Goal: Task Accomplishment & Management: Complete application form

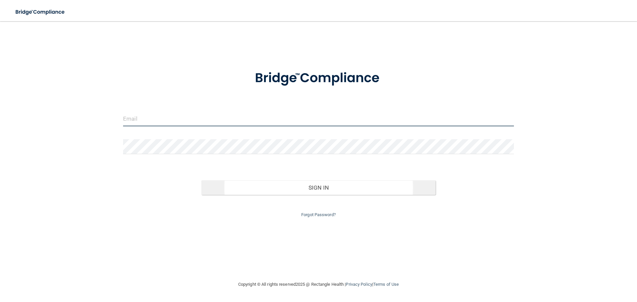
type input "[EMAIL_ADDRESS][DOMAIN_NAME]"
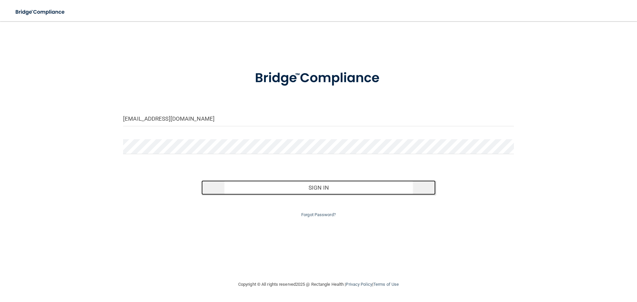
click at [331, 191] on button "Sign In" at bounding box center [318, 187] width 234 height 15
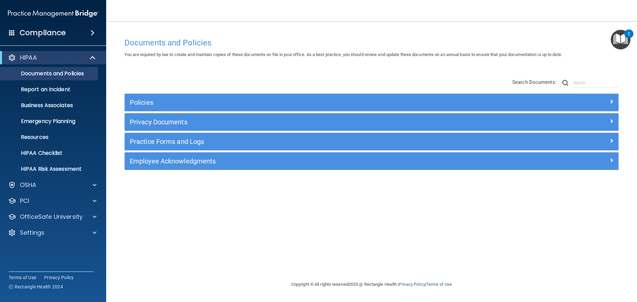
click at [93, 35] on span at bounding box center [93, 33] width 4 height 8
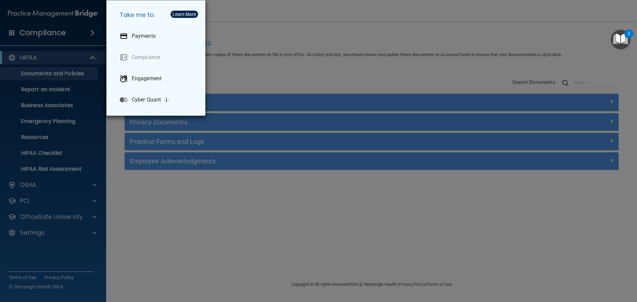
click at [248, 54] on div "Take me to: Payments Compliance Engagement Cyber Quant" at bounding box center [318, 151] width 637 height 302
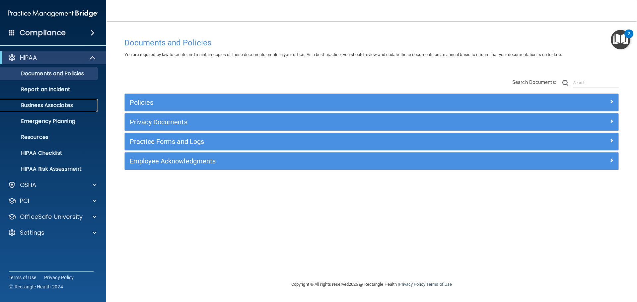
click at [49, 104] on p "Business Associates" at bounding box center [49, 105] width 91 height 7
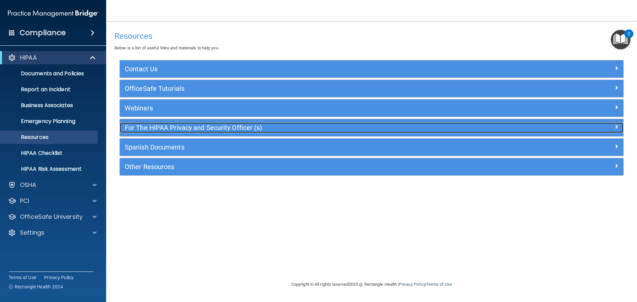
click at [143, 130] on h5 "For The HIPAA Privacy and Security Officer (s)" at bounding box center [309, 127] width 368 height 7
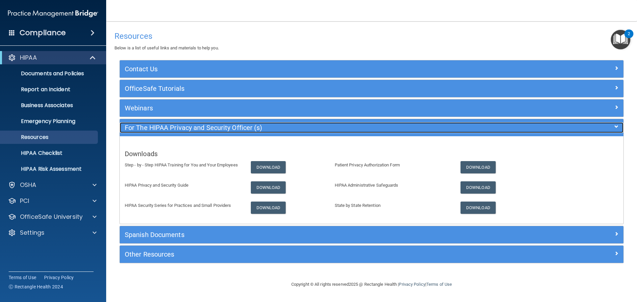
click at [143, 130] on h5 "For The HIPAA Privacy and Security Officer (s)" at bounding box center [309, 127] width 368 height 7
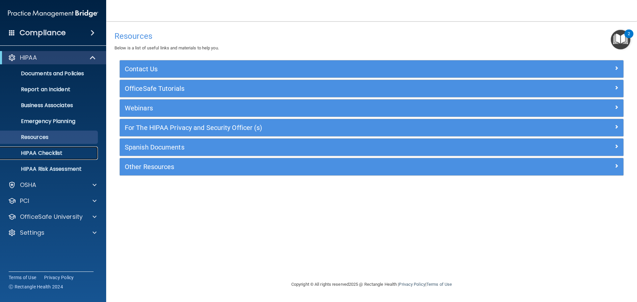
click at [54, 154] on p "HIPAA Checklist" at bounding box center [49, 153] width 91 height 7
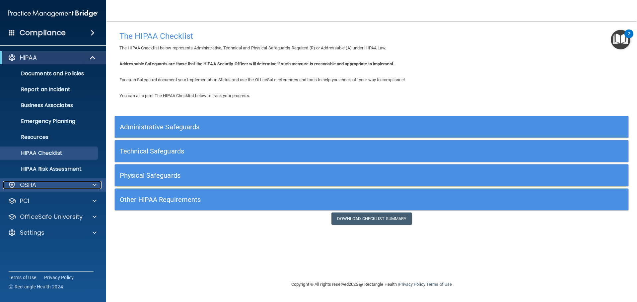
click at [38, 184] on div "OSHA" at bounding box center [44, 185] width 82 height 8
click at [92, 185] on div at bounding box center [93, 185] width 17 height 8
click at [44, 69] on link "Documents and Policies" at bounding box center [45, 73] width 104 height 13
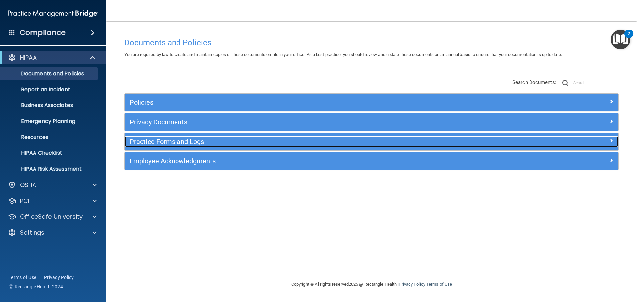
click at [168, 146] on div "Practice Forms and Logs" at bounding box center [310, 141] width 370 height 11
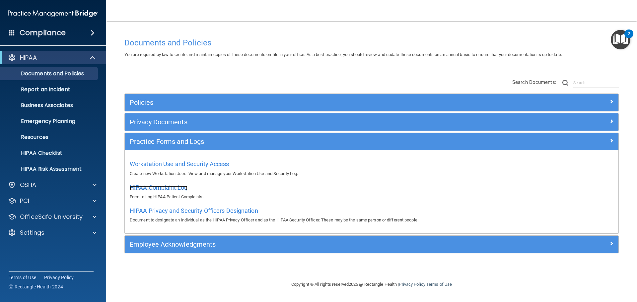
click at [178, 189] on span "HIPAA Complaint Log" at bounding box center [159, 187] width 58 height 7
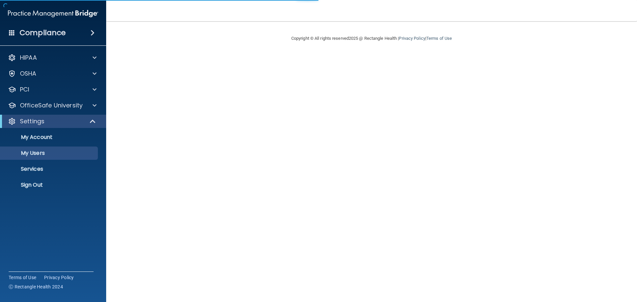
select select "20"
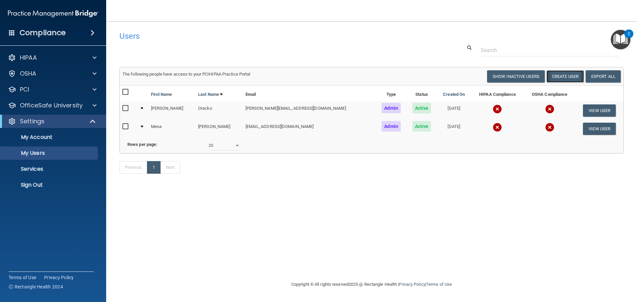
click at [564, 79] on button "Create User" at bounding box center [564, 76] width 37 height 12
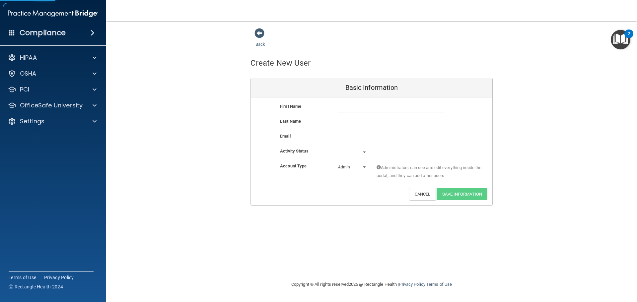
click at [354, 113] on div "First Name" at bounding box center [371, 109] width 241 height 15
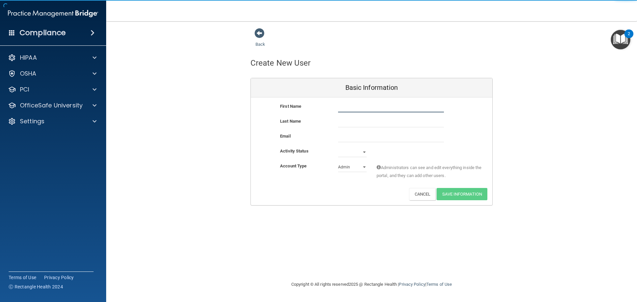
click at [355, 110] on input "text" at bounding box center [391, 107] width 106 height 10
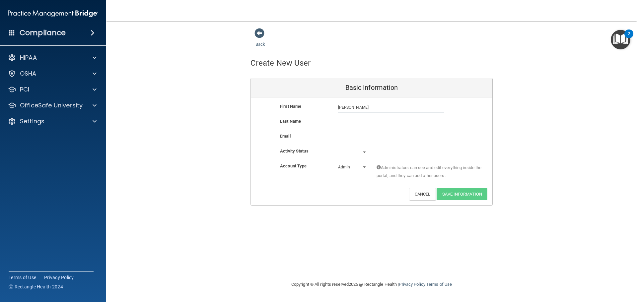
type input "Jennifer"
click at [359, 120] on input "text" at bounding box center [391, 122] width 106 height 10
type input "Dolores"
click at [358, 136] on input "email" at bounding box center [391, 137] width 106 height 10
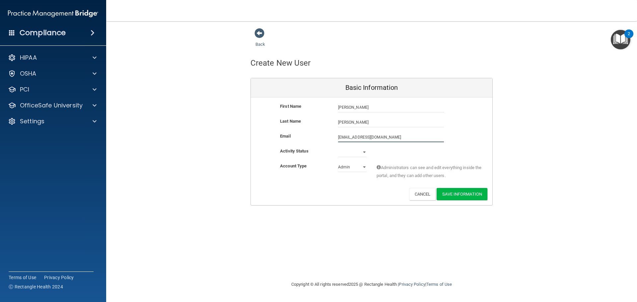
type input "jenniferdolores59@gmail.com"
click at [357, 153] on select "Active Inactive" at bounding box center [352, 152] width 29 height 10
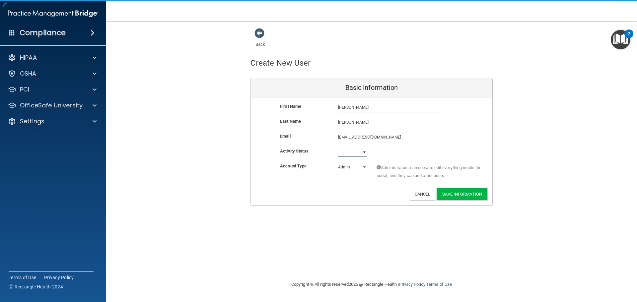
select select "active"
click at [338, 147] on select "Active Inactive" at bounding box center [352, 152] width 29 height 10
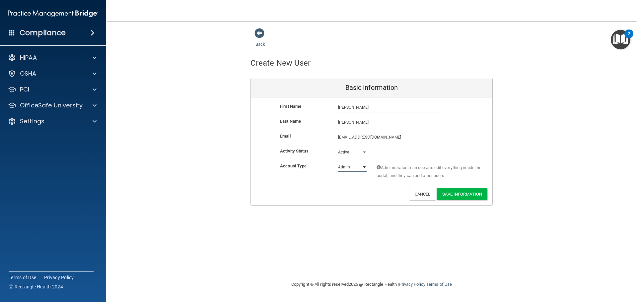
click at [350, 170] on select "Admin Member" at bounding box center [352, 167] width 29 height 10
select select "practice_member"
click at [338, 162] on select "Admin Member" at bounding box center [352, 167] width 29 height 10
click at [463, 193] on button "Save Information" at bounding box center [461, 194] width 51 height 12
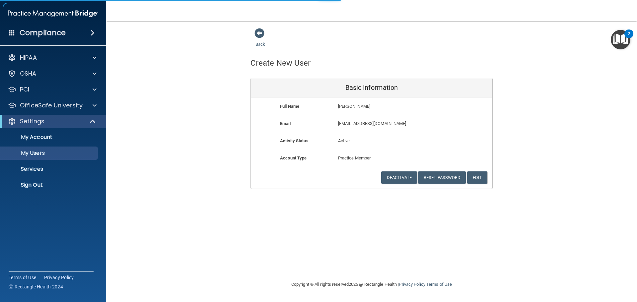
select select "20"
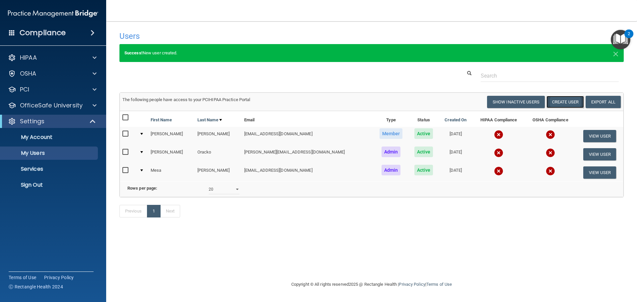
click at [554, 102] on button "Create User" at bounding box center [564, 102] width 37 height 12
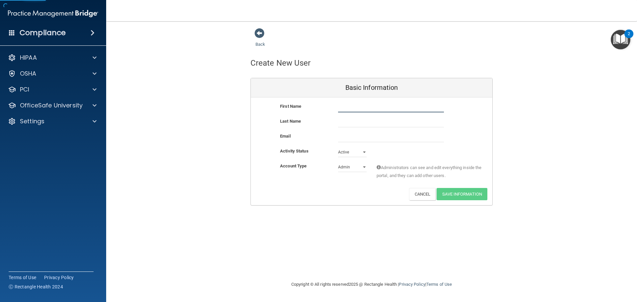
click at [352, 111] on input "text" at bounding box center [391, 107] width 106 height 10
type input "Anna"
click at [348, 120] on input "text" at bounding box center [391, 122] width 106 height 10
type input "Brown"
click at [363, 140] on input "email" at bounding box center [391, 137] width 106 height 10
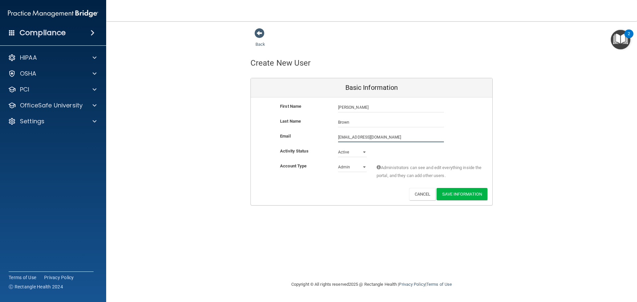
type input "alb2275@gmail.com"
click at [351, 167] on select "Admin Member" at bounding box center [352, 168] width 29 height 10
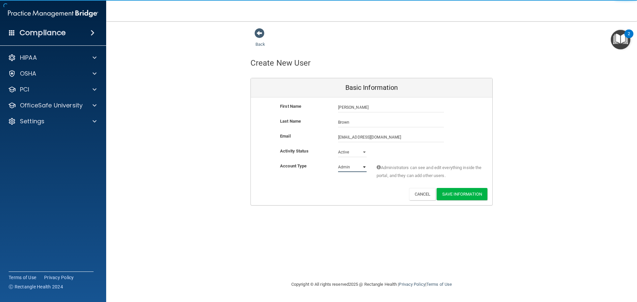
select select "practice_member"
click at [338, 162] on select "Admin Member" at bounding box center [352, 167] width 29 height 10
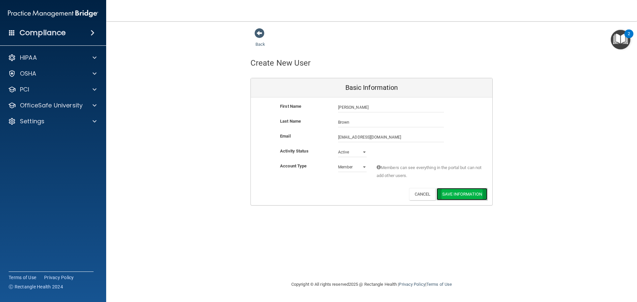
click at [466, 195] on button "Save Information" at bounding box center [461, 194] width 51 height 12
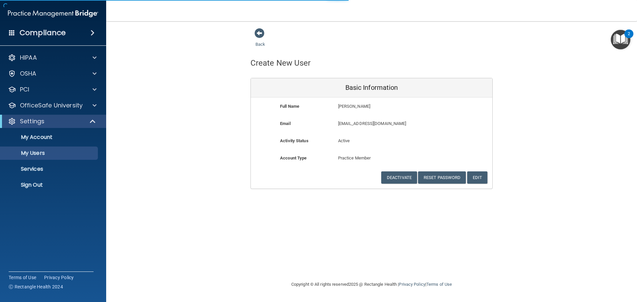
select select "20"
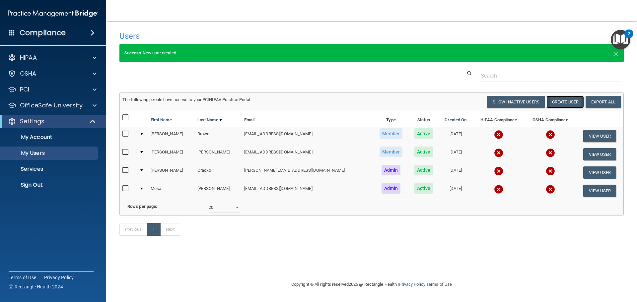
click at [564, 105] on button "Create User" at bounding box center [564, 102] width 37 height 12
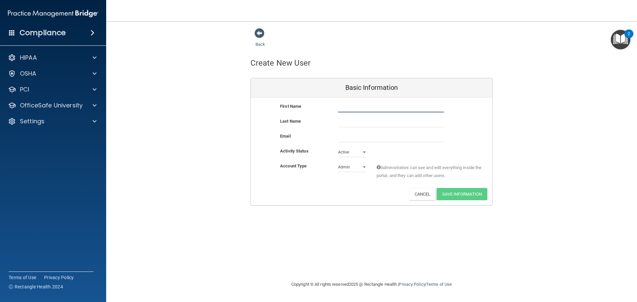
click at [361, 109] on input "text" at bounding box center [391, 107] width 106 height 10
type input "Elizabeth"
click at [388, 121] on input "text" at bounding box center [391, 122] width 106 height 10
type input "Ramos"
click at [380, 136] on input "email" at bounding box center [391, 137] width 106 height 10
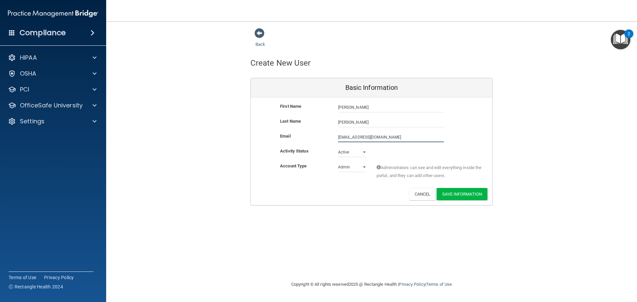
type input "izzy@phoenixvilledental.com"
click at [361, 167] on select "Admin Member" at bounding box center [352, 167] width 29 height 10
select select "practice_member"
click at [338, 163] on select "Admin Member" at bounding box center [352, 168] width 29 height 10
click at [463, 196] on button "Save Information" at bounding box center [461, 194] width 51 height 12
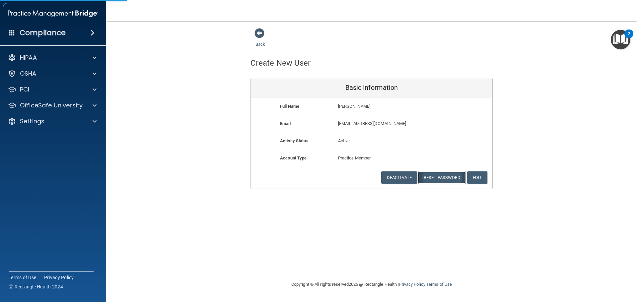
click at [433, 176] on button "Reset Password" at bounding box center [442, 177] width 48 height 12
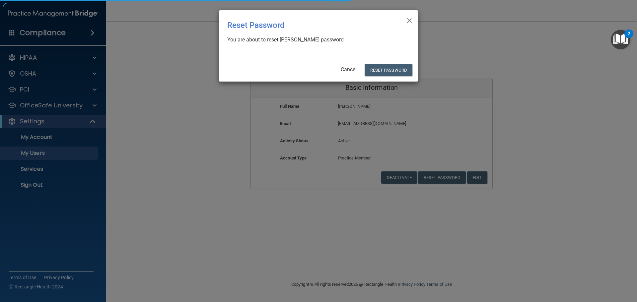
select select "20"
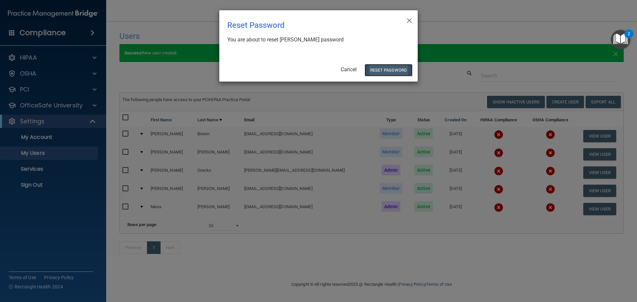
click at [394, 72] on button "Reset Password" at bounding box center [388, 70] width 48 height 12
click at [394, 69] on button "Reset Password" at bounding box center [388, 70] width 48 height 12
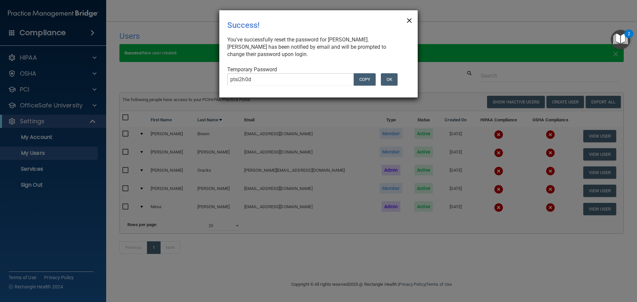
click at [410, 17] on span "×" at bounding box center [409, 19] width 6 height 13
click at [406, 20] on div "× Close Success! You've successfully reset the password for Elizabeth Ramos. El…" at bounding box center [318, 53] width 198 height 87
click at [407, 19] on span "×" at bounding box center [409, 19] width 6 height 13
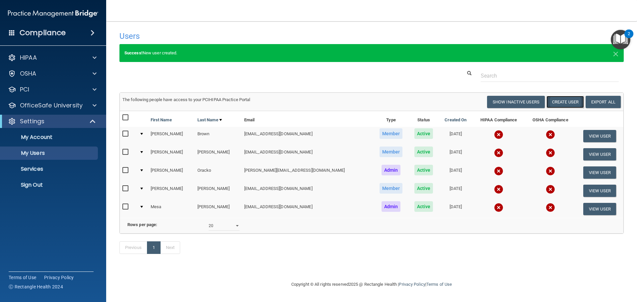
click at [574, 102] on button "Create User" at bounding box center [564, 102] width 37 height 12
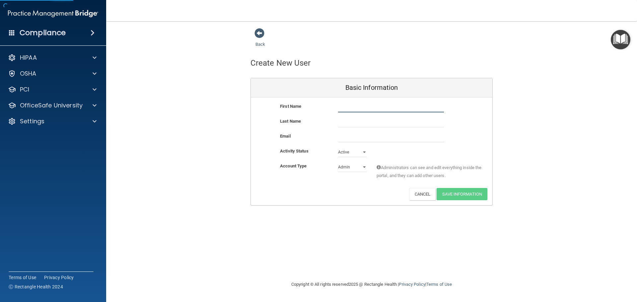
click at [374, 106] on input "text" at bounding box center [391, 107] width 106 height 10
type input "Paulina"
click at [363, 123] on input "text" at bounding box center [391, 122] width 106 height 10
type input "Stepanov"
click at [360, 142] on input "email" at bounding box center [391, 137] width 106 height 10
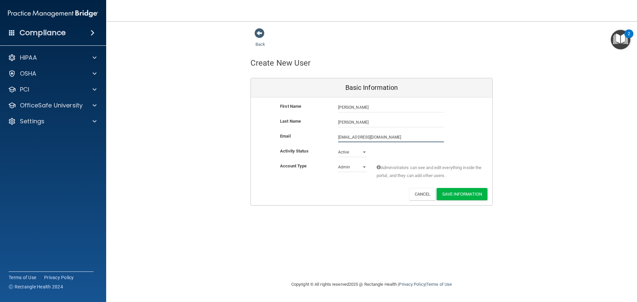
type input "paulinaczerwinska17@gmail.com"
click at [345, 165] on select "Admin Member" at bounding box center [352, 167] width 29 height 10
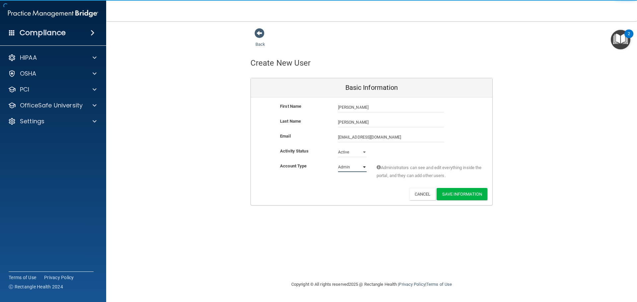
select select "practice_member"
click at [338, 162] on select "Admin Member" at bounding box center [352, 167] width 29 height 10
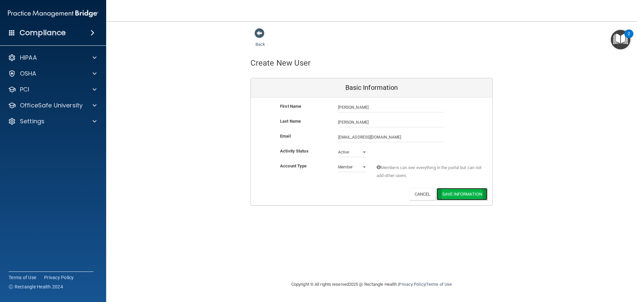
click at [461, 195] on button "Save Information" at bounding box center [461, 194] width 51 height 12
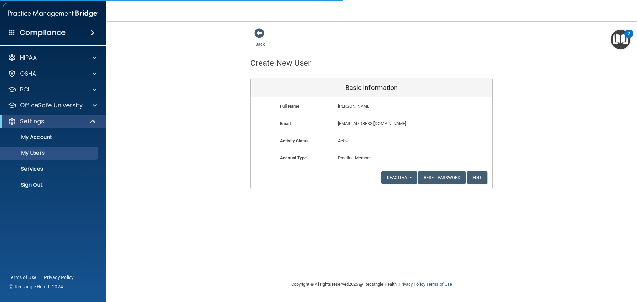
select select "20"
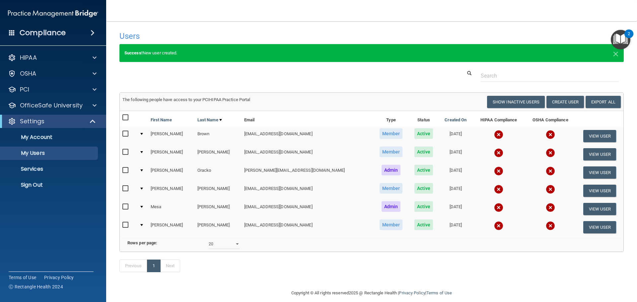
scroll to position [17, 0]
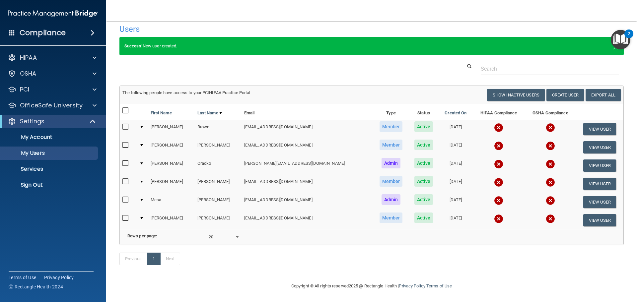
click at [524, 290] on footer "Copyright © All rights reserved 2025 @ Rectangle Health | Privacy Policy | Term…" at bounding box center [371, 286] width 504 height 20
click at [509, 63] on input "text" at bounding box center [549, 69] width 138 height 12
click at [618, 37] on img "Open Resource Center, 2 new notifications" at bounding box center [620, 40] width 20 height 20
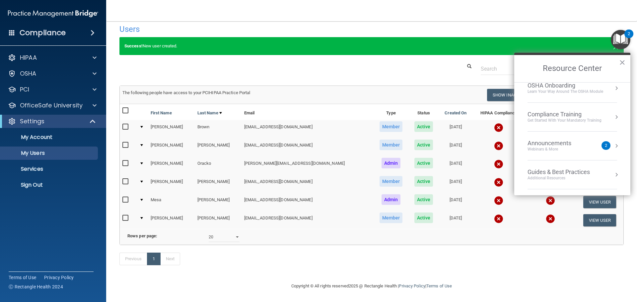
scroll to position [95, 0]
click at [576, 129] on li "Announcements Webinars & More 2" at bounding box center [572, 117] width 90 height 29
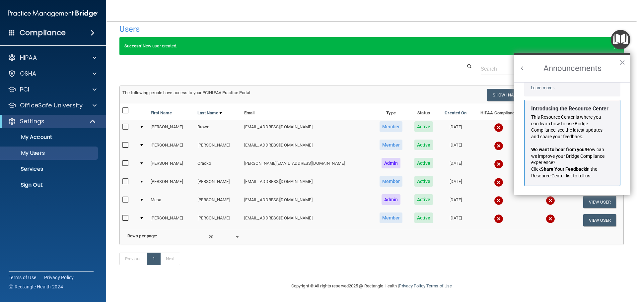
scroll to position [116, 0]
click at [426, 86] on td "The following people have access to your PCIHIPAA Practice Portal Resend Invite…" at bounding box center [371, 95] width 503 height 18
click at [434, 63] on div at bounding box center [371, 69] width 514 height 12
click at [624, 62] on button "×" at bounding box center [622, 62] width 6 height 11
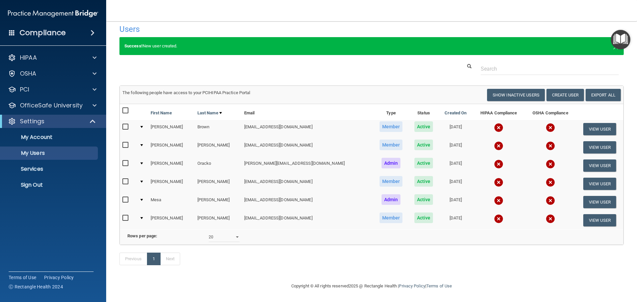
scroll to position [0, 0]
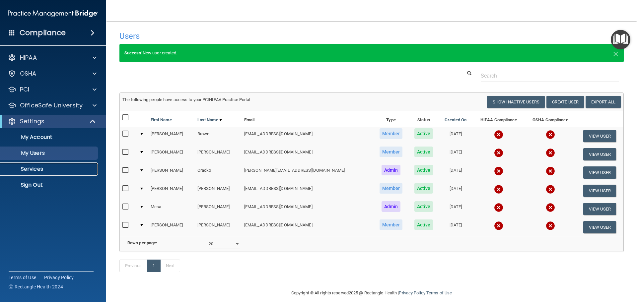
click at [36, 168] on p "Services" at bounding box center [49, 169] width 91 height 7
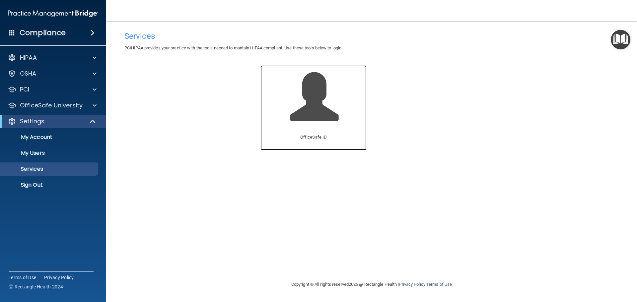
click at [327, 97] on span at bounding box center [321, 102] width 63 height 58
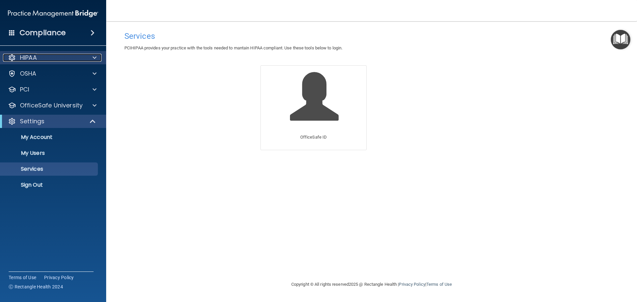
click at [59, 61] on div "HIPAA" at bounding box center [44, 58] width 82 height 8
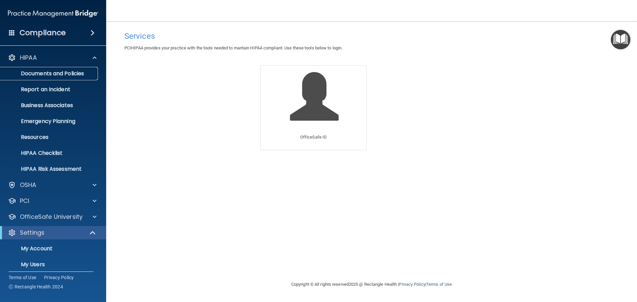
click at [73, 78] on link "Documents and Policies" at bounding box center [45, 73] width 104 height 13
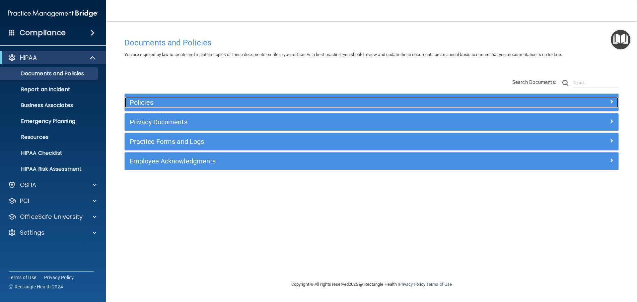
click at [611, 101] on span at bounding box center [611, 101] width 4 height 8
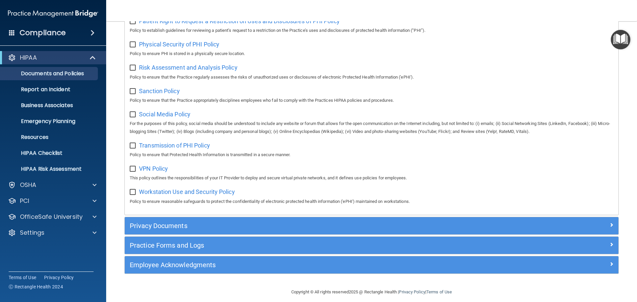
scroll to position [431, 0]
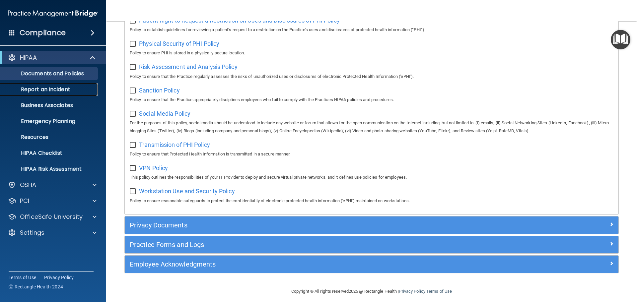
click at [61, 85] on link "Report an Incident" at bounding box center [45, 89] width 104 height 13
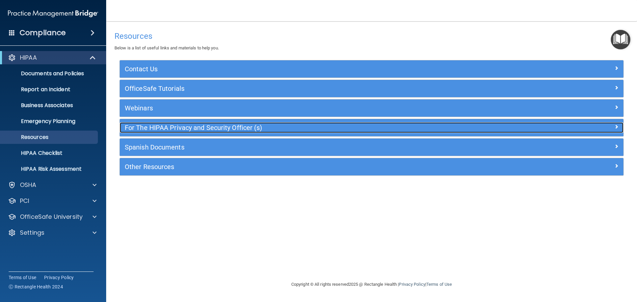
click at [304, 133] on div "For The HIPAA Privacy and Security Officer (s)" at bounding box center [309, 127] width 378 height 11
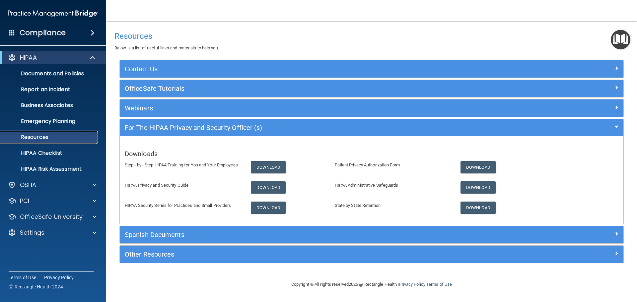
click at [68, 138] on p "Resources" at bounding box center [49, 137] width 91 height 7
click at [54, 31] on h4 "Compliance" at bounding box center [43, 32] width 46 height 9
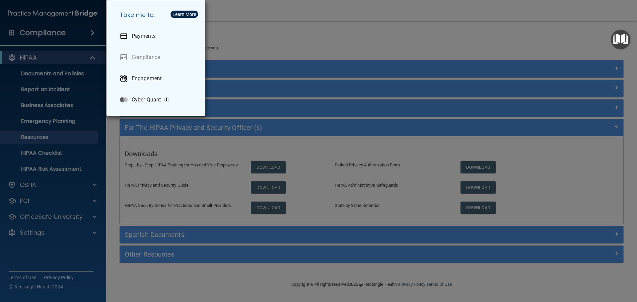
click at [250, 29] on div "Take me to: Payments Compliance Engagement Cyber Quant" at bounding box center [318, 151] width 637 height 302
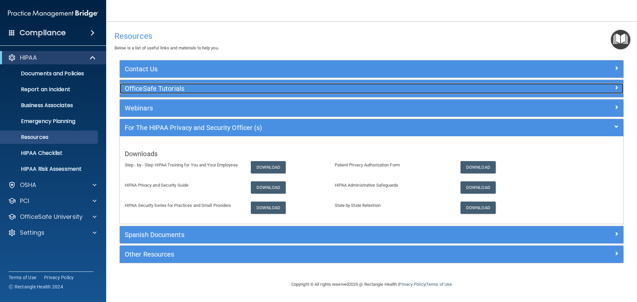
click at [170, 91] on h5 "OfficeSafe Tutorials" at bounding box center [309, 88] width 368 height 7
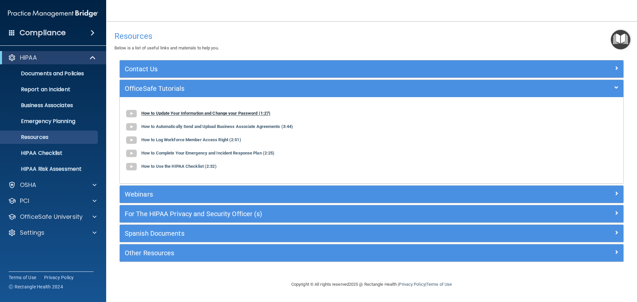
click at [129, 116] on img at bounding box center [131, 113] width 13 height 13
click at [158, 115] on b "How to Update Your Information and Change your Password (1:27)" at bounding box center [205, 113] width 129 height 5
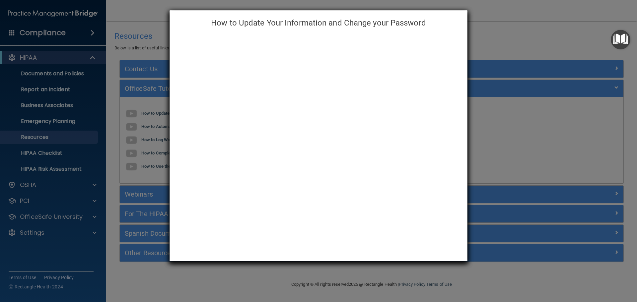
click at [496, 39] on div "How to Update Your Information and Change your Password" at bounding box center [318, 151] width 637 height 302
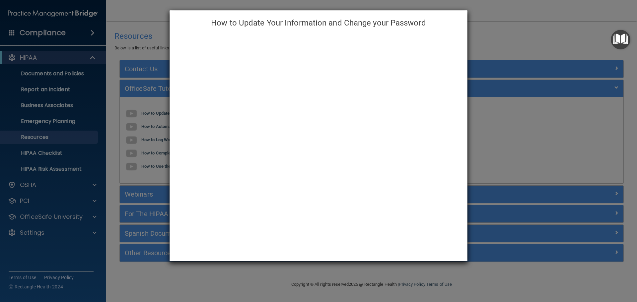
click at [576, 37] on div "How to Update Your Information and Change your Password" at bounding box center [318, 151] width 637 height 302
